Goal: Transaction & Acquisition: Book appointment/travel/reservation

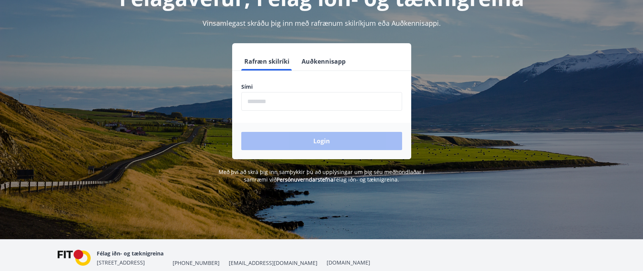
scroll to position [61, 0]
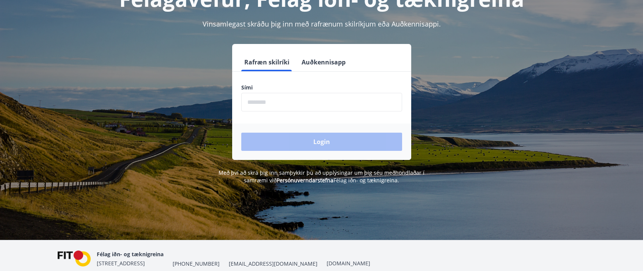
click at [276, 103] on input "phone" at bounding box center [321, 102] width 161 height 19
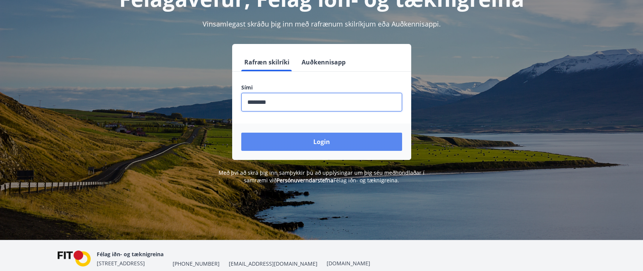
type input "********"
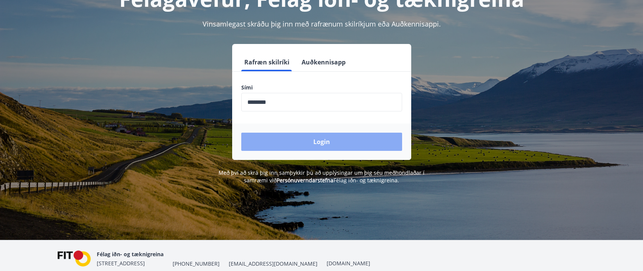
click at [323, 144] on button "Login" at bounding box center [321, 142] width 161 height 18
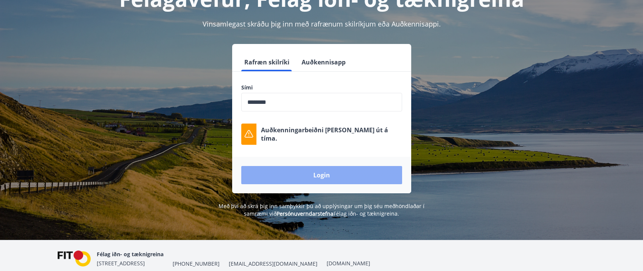
click at [331, 176] on button "Login" at bounding box center [321, 175] width 161 height 18
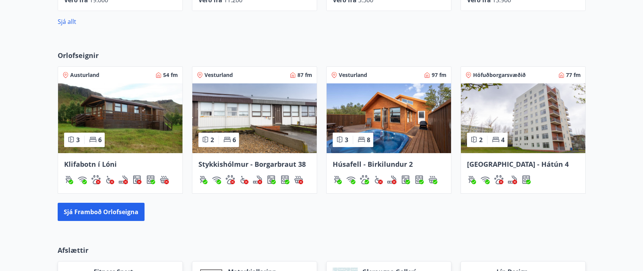
scroll to position [434, 0]
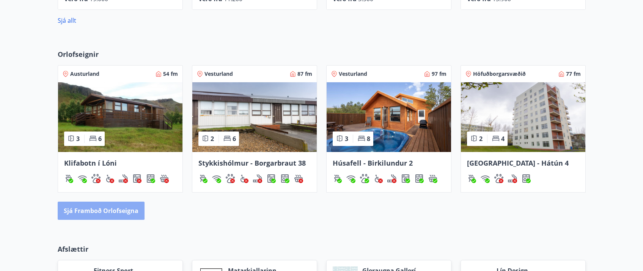
click at [100, 210] on button "Sjá framboð orlofseigna" at bounding box center [101, 211] width 87 height 18
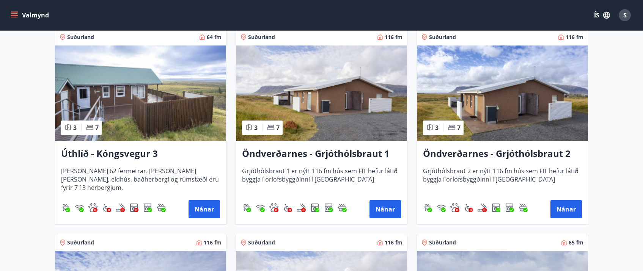
scroll to position [1346, 0]
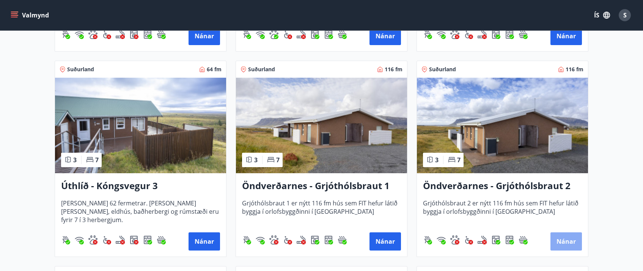
click at [569, 241] on button "Nánar" at bounding box center [565, 241] width 31 height 18
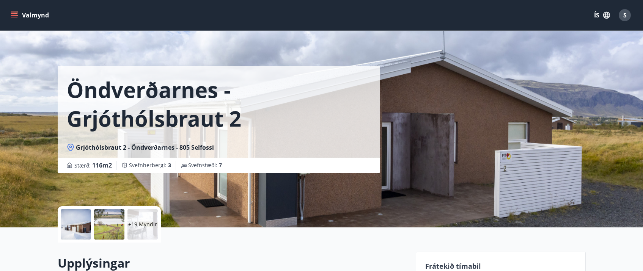
click at [34, 17] on button "Valmynd" at bounding box center [30, 15] width 43 height 14
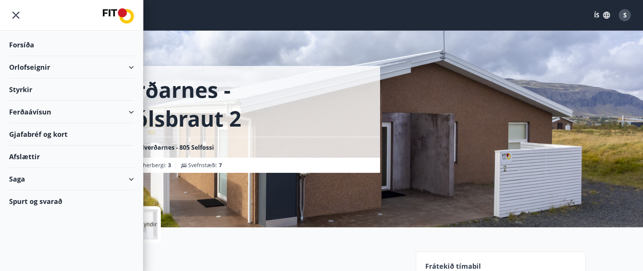
click at [132, 67] on div "Orlofseignir" at bounding box center [71, 67] width 125 height 22
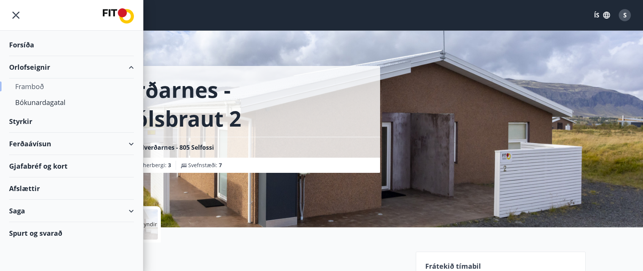
click at [30, 86] on div "Framboð" at bounding box center [71, 86] width 113 height 16
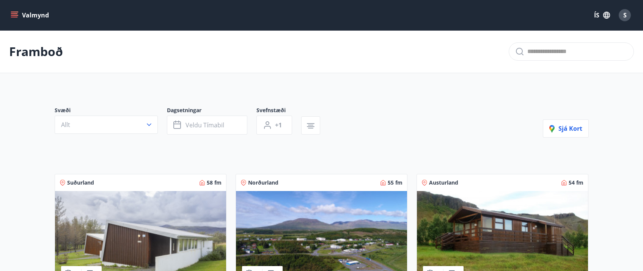
click at [14, 14] on icon "menu" at bounding box center [14, 13] width 7 height 1
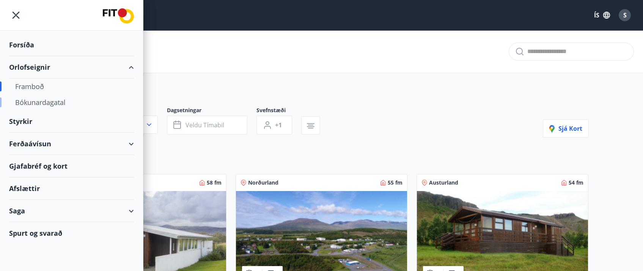
click at [47, 105] on div "Bókunardagatal" at bounding box center [71, 102] width 113 height 16
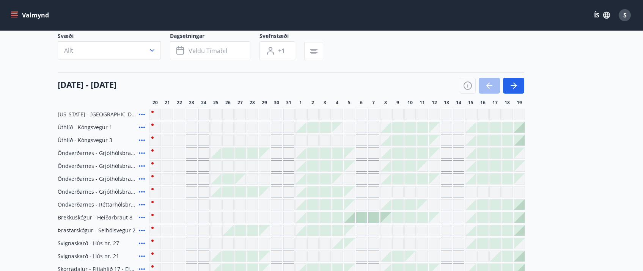
scroll to position [60, 0]
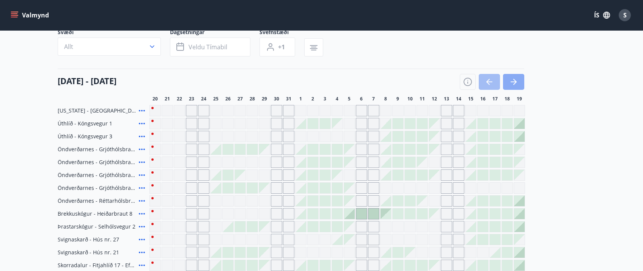
click at [512, 82] on icon "button" at bounding box center [513, 82] width 6 height 1
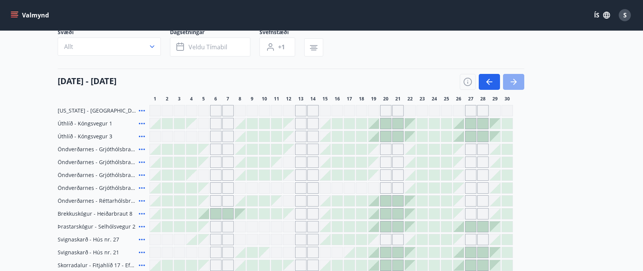
click at [512, 82] on icon "button" at bounding box center [513, 82] width 6 height 1
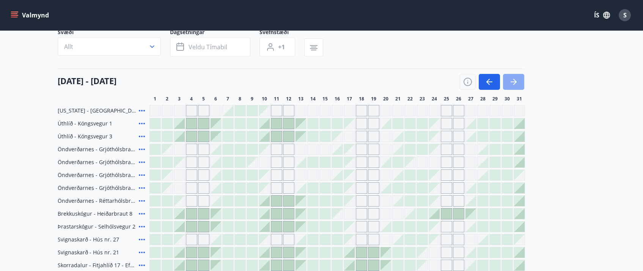
click at [514, 84] on icon "button" at bounding box center [513, 81] width 9 height 9
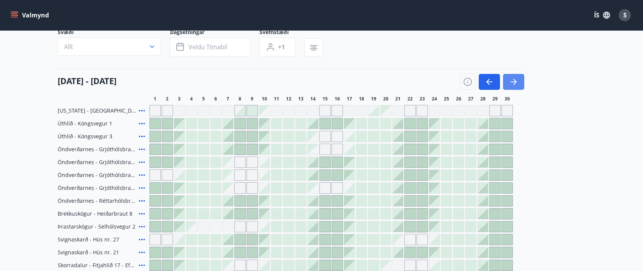
click at [514, 84] on icon "button" at bounding box center [513, 81] width 9 height 9
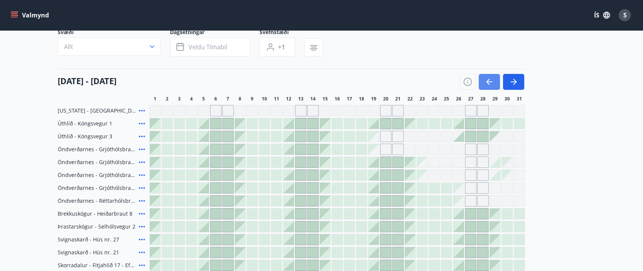
click at [489, 83] on icon "button" at bounding box center [488, 81] width 9 height 9
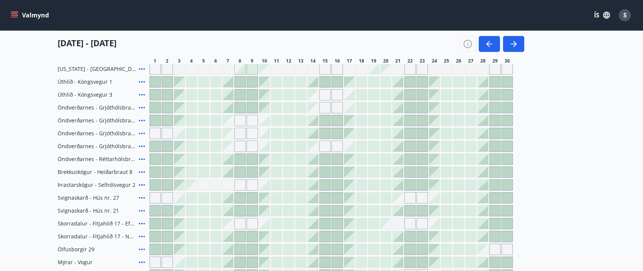
scroll to position [94, 0]
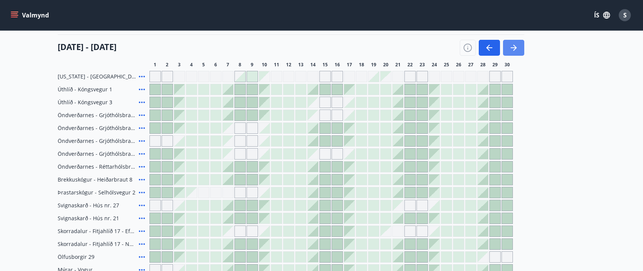
click at [519, 47] on button "button" at bounding box center [513, 48] width 21 height 16
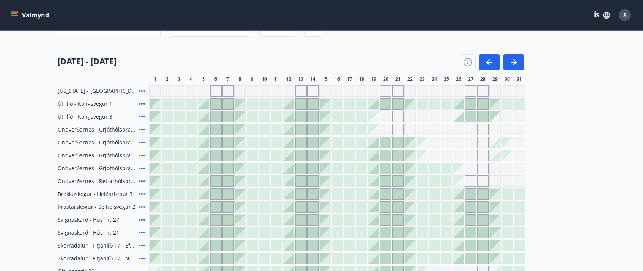
scroll to position [74, 0]
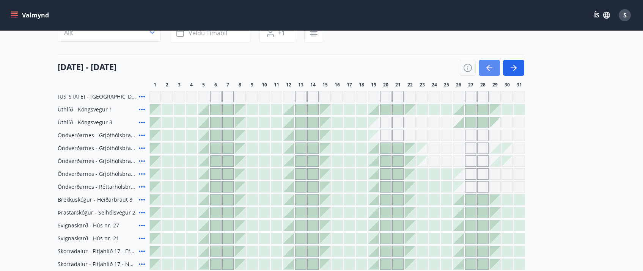
click at [491, 70] on icon "button" at bounding box center [488, 67] width 9 height 9
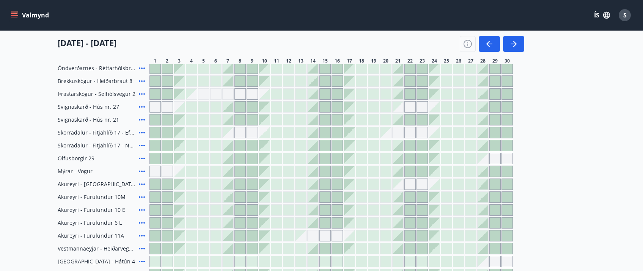
scroll to position [198, 0]
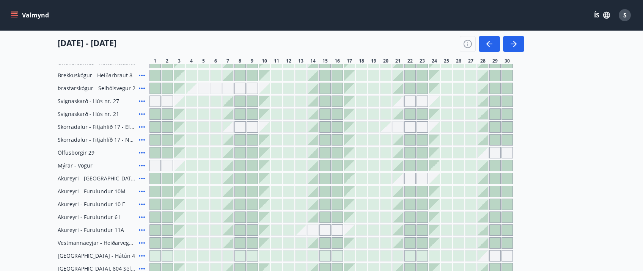
click at [632, 208] on main "Bókunardagatal Svæði Allt Dagsetningar Veldu tímabil Svefnstæði +1 [DATE] - [DA…" at bounding box center [321, 92] width 643 height 520
